Goal: Browse casually

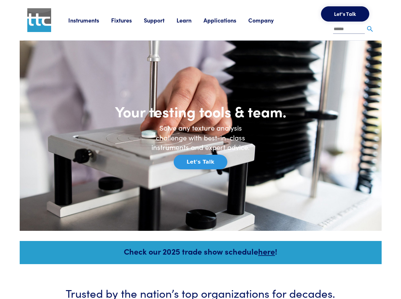
click at [96, 24] on link "Instruments" at bounding box center [89, 20] width 43 height 8
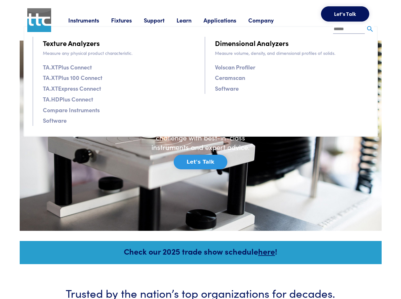
click at [118, 24] on link "Fixtures" at bounding box center [127, 20] width 33 height 8
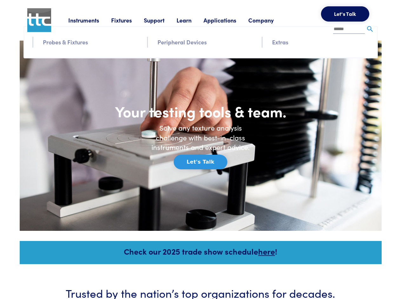
click at [144, 24] on link "Support" at bounding box center [160, 20] width 33 height 8
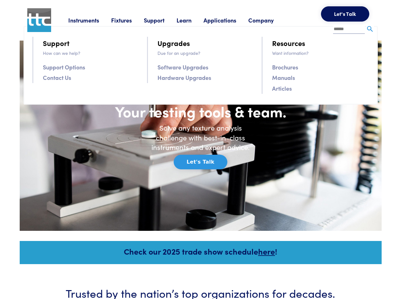
click at [176, 24] on link "Learn" at bounding box center [189, 20] width 27 height 8
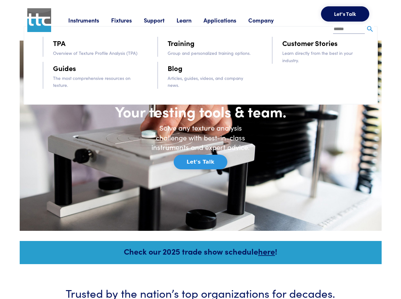
click at [203, 24] on link "Applications" at bounding box center [225, 20] width 45 height 8
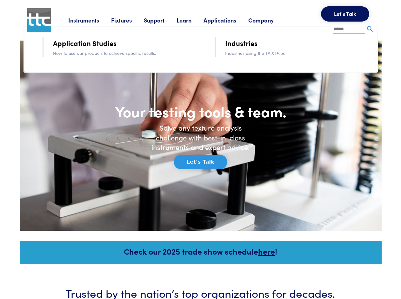
click at [248, 24] on link "Company" at bounding box center [266, 20] width 37 height 8
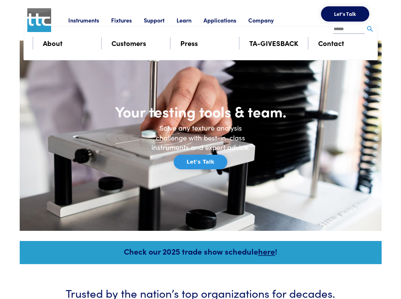
click at [0, 0] on span "0" at bounding box center [0, 0] width 0 height 0
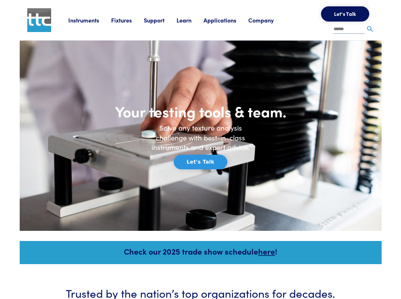
click at [366, 29] on img at bounding box center [370, 29] width 8 height 8
